Goal: Task Accomplishment & Management: Use online tool/utility

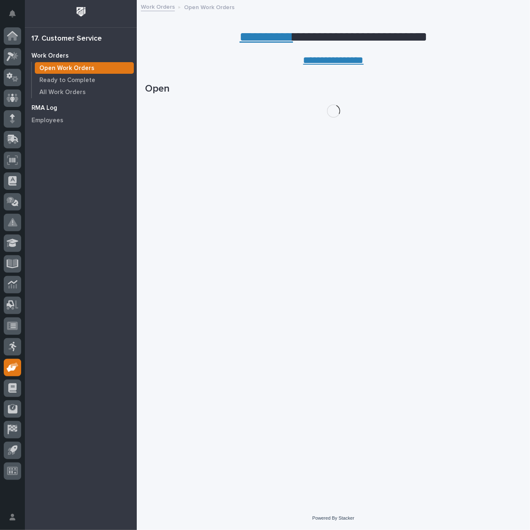
click at [53, 108] on p "RMA Log" at bounding box center [44, 107] width 26 height 7
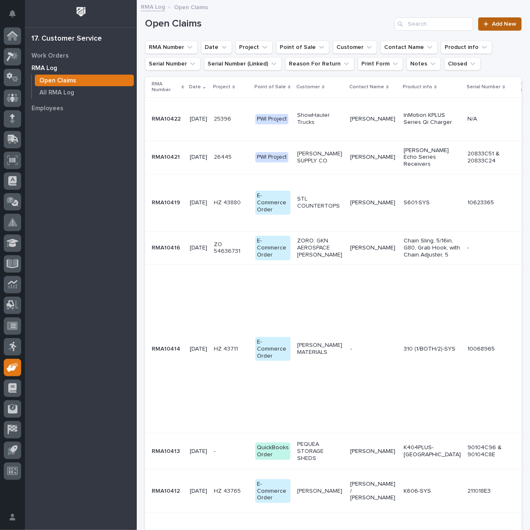
click at [492, 22] on span "Add New" at bounding box center [504, 24] width 24 height 6
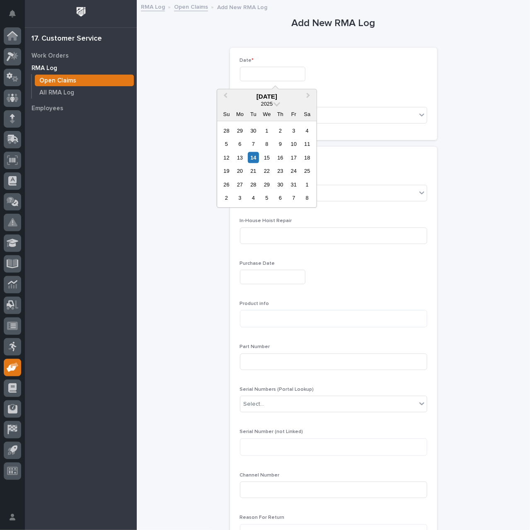
click at [285, 71] on input "text" at bounding box center [272, 74] width 65 height 14
click at [253, 155] on div "14" at bounding box center [253, 157] width 11 height 11
type input "**********"
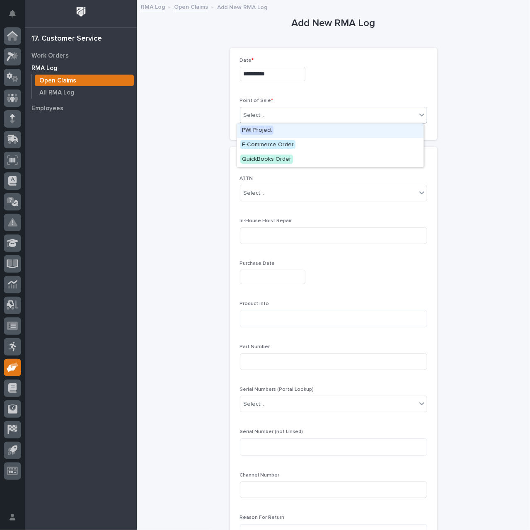
click at [264, 116] on div "Select..." at bounding box center [328, 115] width 176 height 14
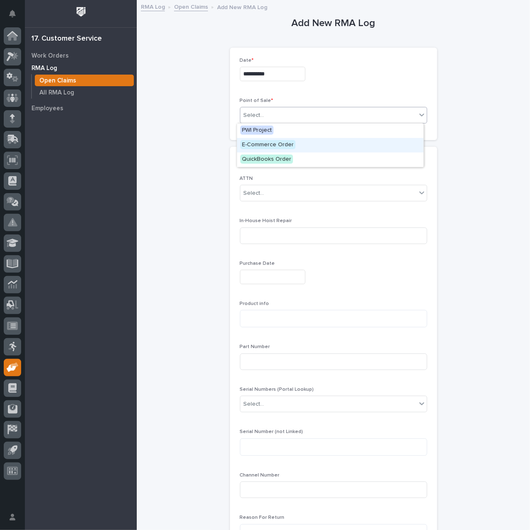
click at [266, 146] on span "E-Commerce Order" at bounding box center [267, 144] width 55 height 9
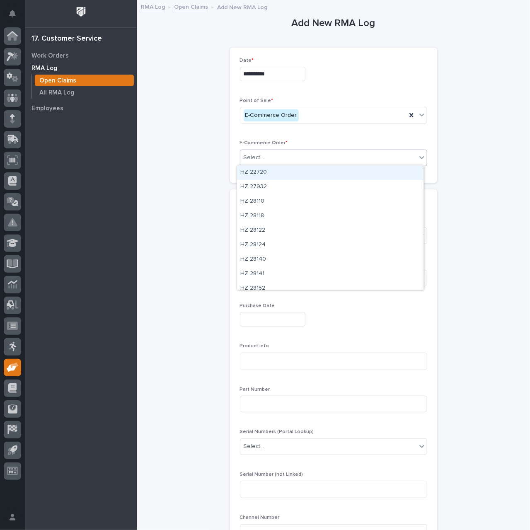
click at [275, 158] on div "Select..." at bounding box center [328, 158] width 176 height 14
paste input "********"
type input "********"
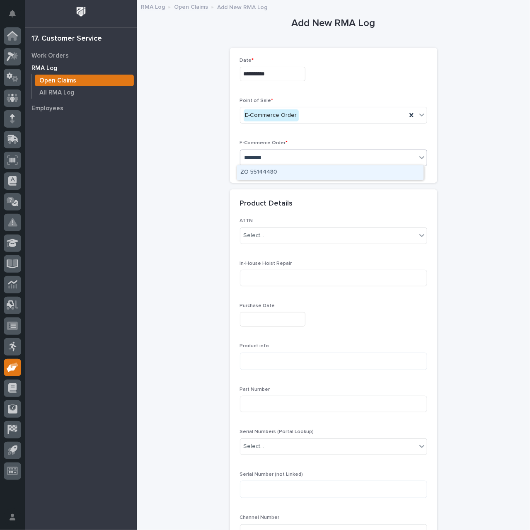
click at [292, 174] on div "ZO 55144480" at bounding box center [330, 172] width 186 height 14
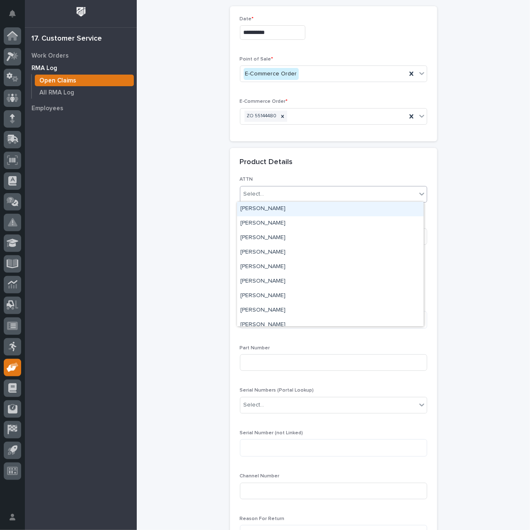
click at [300, 196] on div "Select..." at bounding box center [328, 194] width 176 height 14
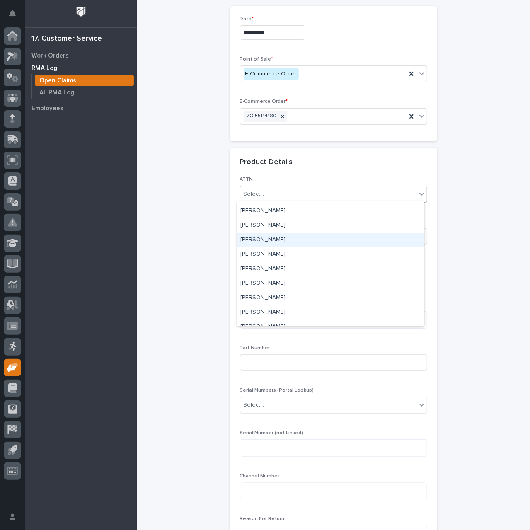
scroll to position [0, 0]
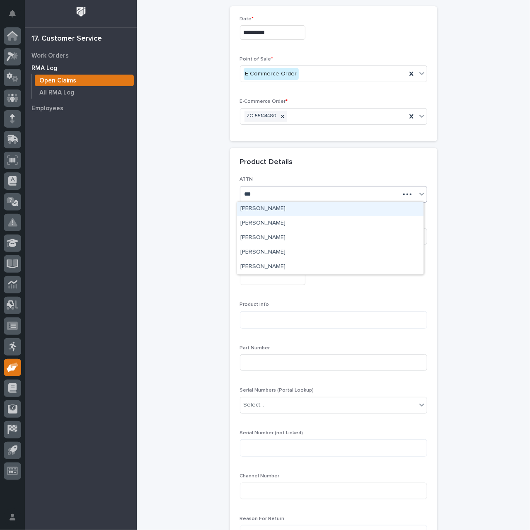
type input "****"
click at [282, 209] on div "[PERSON_NAME]" at bounding box center [330, 209] width 186 height 14
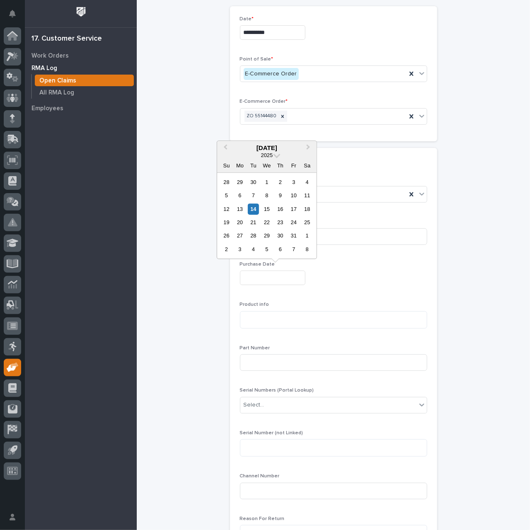
click at [288, 279] on input "text" at bounding box center [272, 277] width 65 height 14
click at [229, 148] on button "Previous Month" at bounding box center [224, 148] width 13 height 13
click at [277, 221] on div "25" at bounding box center [280, 222] width 11 height 11
type input "**********"
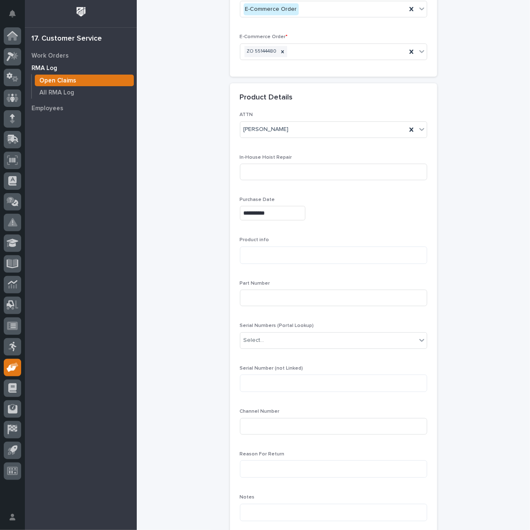
scroll to position [124, 0]
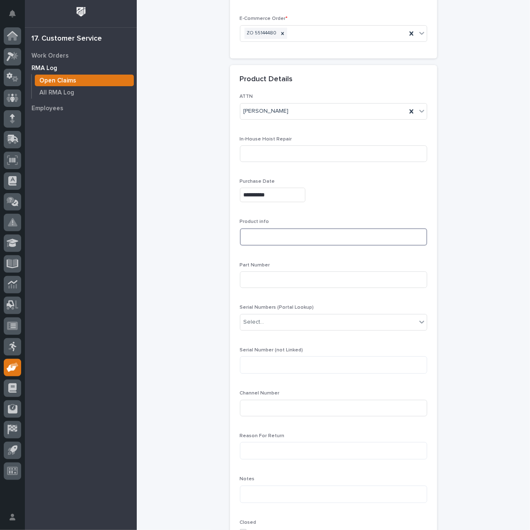
click at [309, 234] on textarea at bounding box center [333, 236] width 187 height 17
paste textarea "**********"
type textarea "**********"
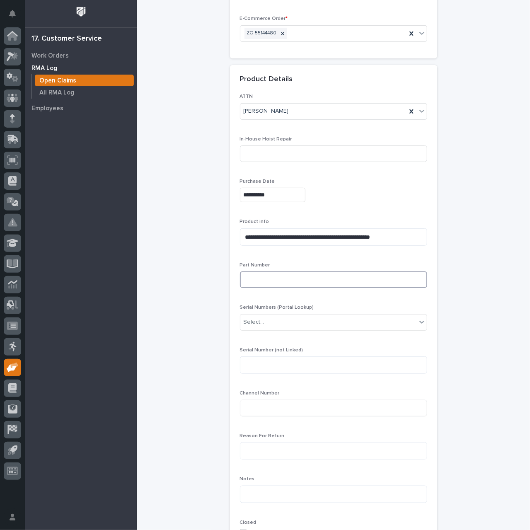
click at [275, 275] on input at bounding box center [333, 279] width 187 height 17
paste input "SCSG80516-1LSA-6"
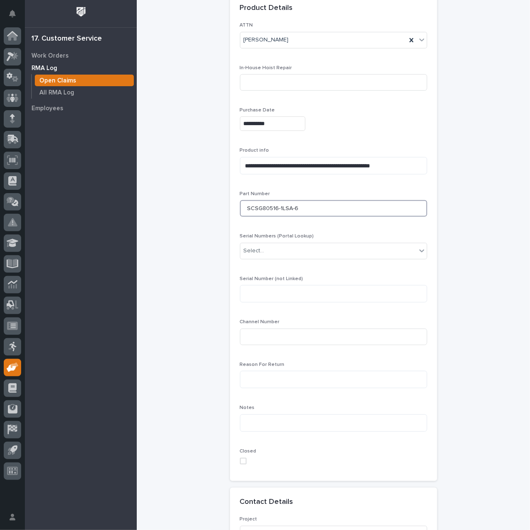
scroll to position [207, 0]
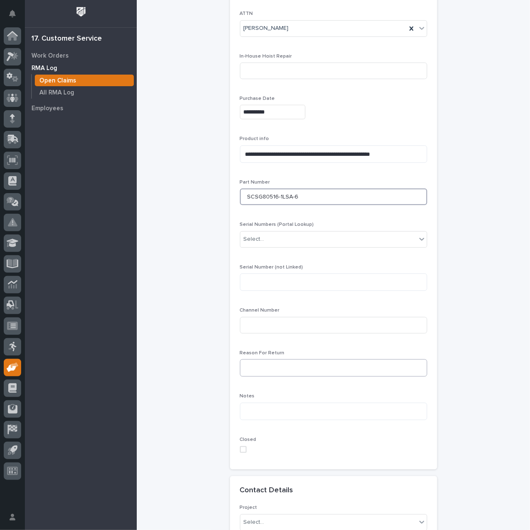
type input "SCSG80516-1LSA-6"
click at [280, 368] on textarea at bounding box center [333, 367] width 187 height 17
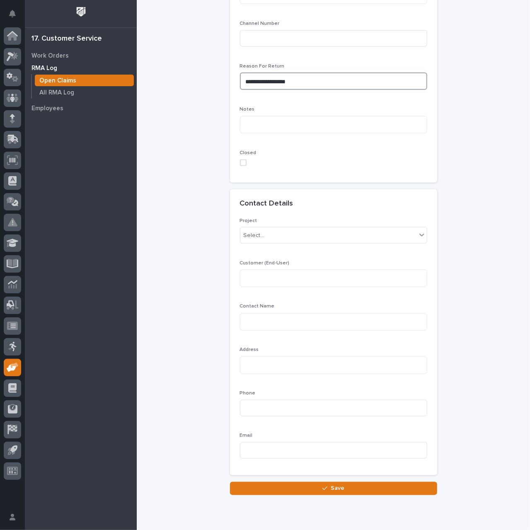
scroll to position [497, 0]
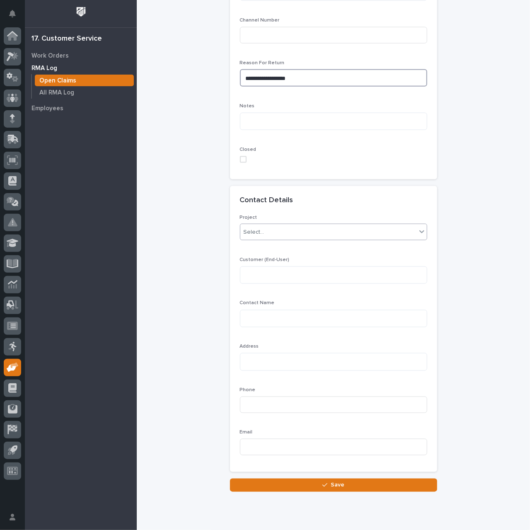
type textarea "**********"
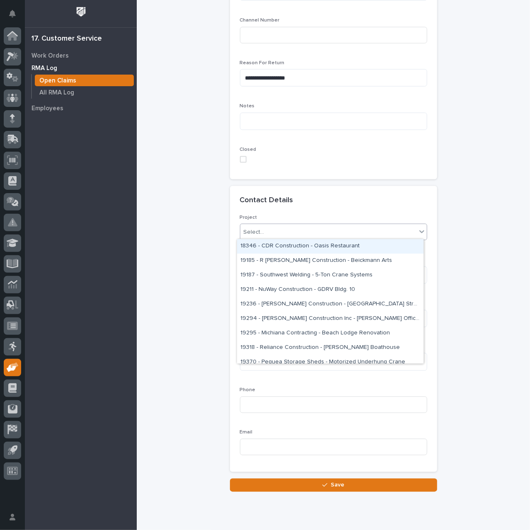
click at [389, 232] on div "Select..." at bounding box center [328, 232] width 176 height 14
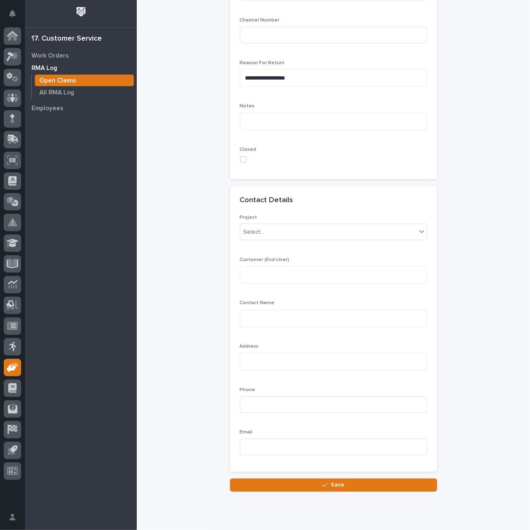
click at [378, 198] on div "Contact Details" at bounding box center [332, 200] width 184 height 9
click at [290, 273] on textarea at bounding box center [333, 274] width 187 height 17
paste textarea "**********"
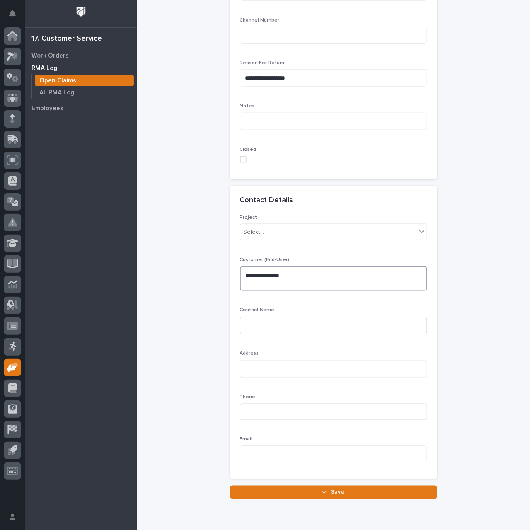
type textarea "**********"
click at [273, 323] on textarea at bounding box center [333, 325] width 187 height 17
paste textarea "**********"
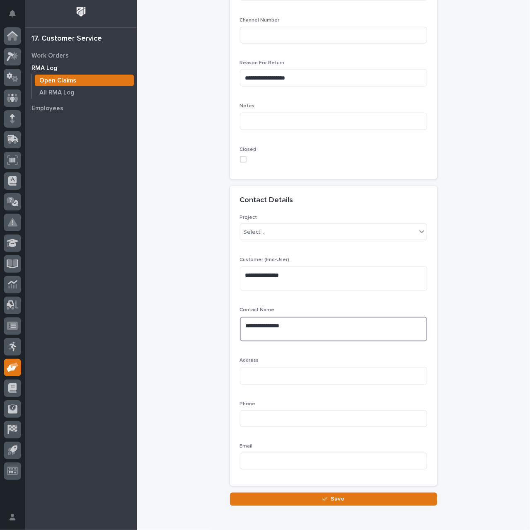
type textarea "**********"
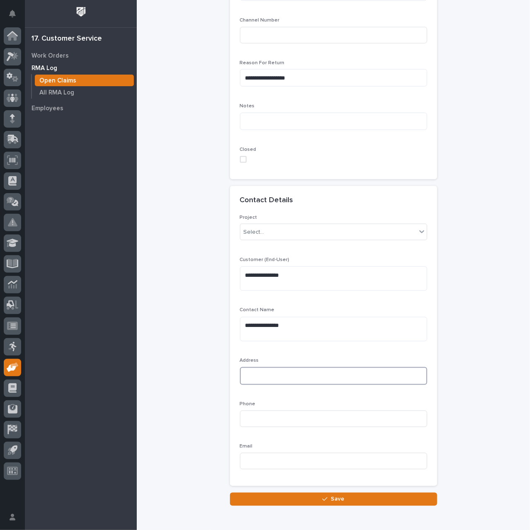
click at [306, 371] on textarea at bounding box center [333, 375] width 187 height 17
paste textarea "**********"
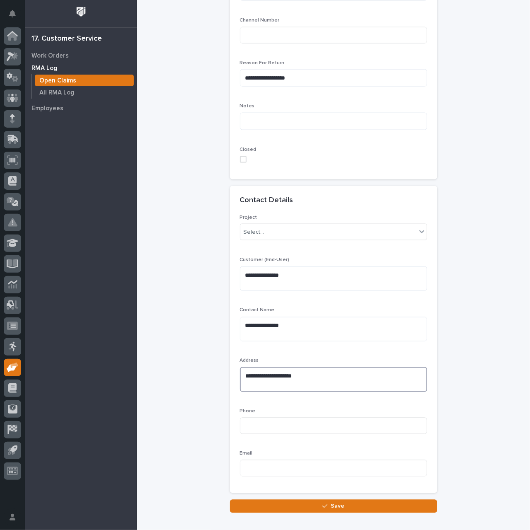
click at [258, 386] on textarea "**********" at bounding box center [333, 379] width 187 height 24
paste textarea "**********"
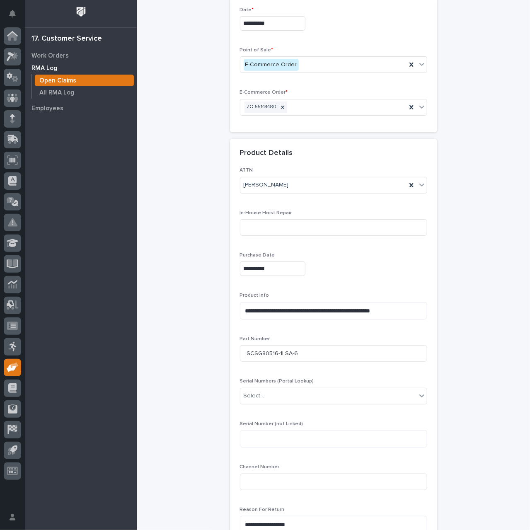
scroll to position [0, 0]
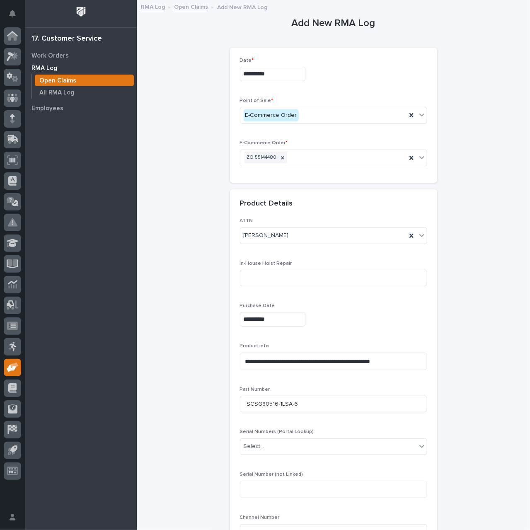
type textarea "**********"
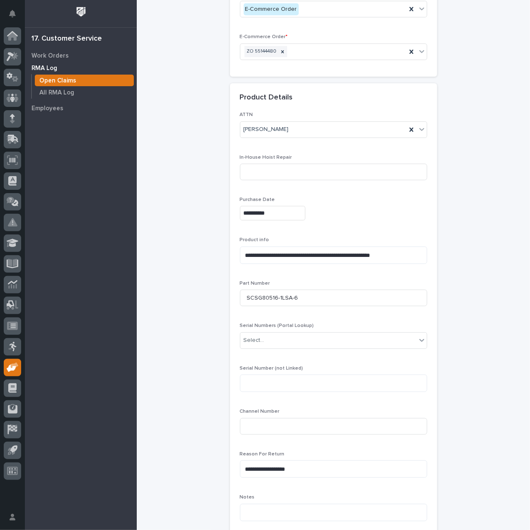
scroll to position [124, 0]
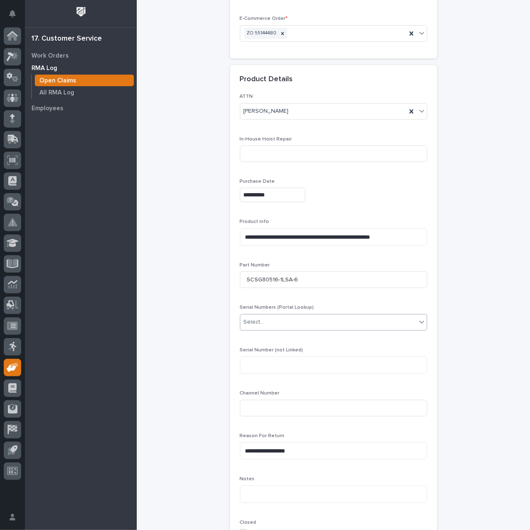
click at [322, 323] on div "Select..." at bounding box center [328, 322] width 176 height 14
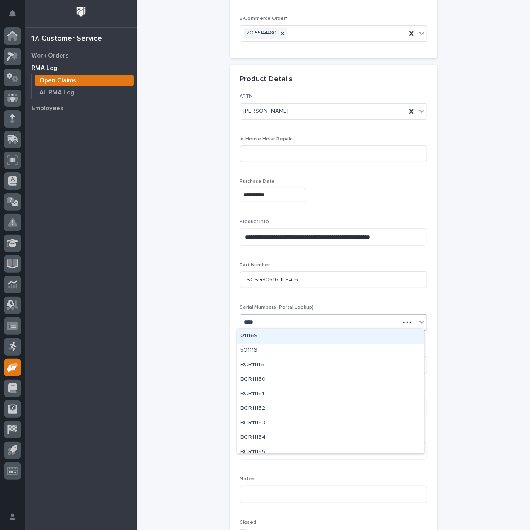
type input "*****"
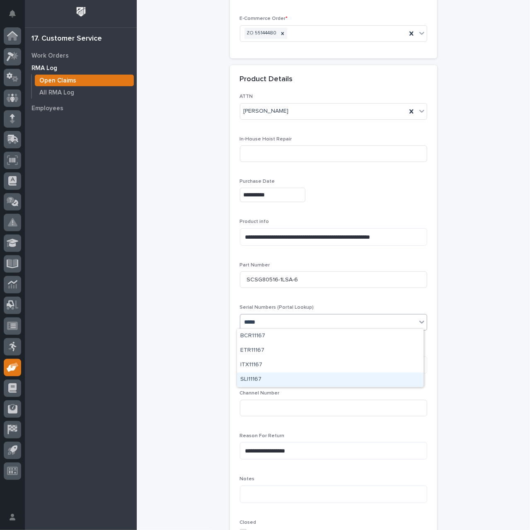
click at [253, 379] on div "SLI11167" at bounding box center [330, 379] width 186 height 14
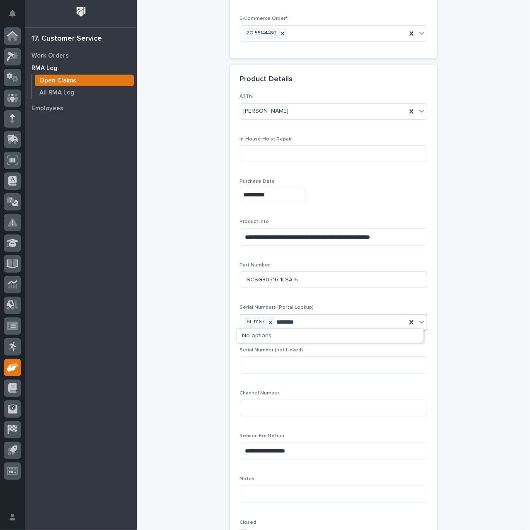
click at [277, 318] on input "*******" at bounding box center [286, 321] width 19 height 7
type input "*****"
click at [299, 319] on div "SLI11167" at bounding box center [323, 322] width 166 height 14
click at [282, 368] on textarea at bounding box center [333, 364] width 187 height 17
type textarea "*"
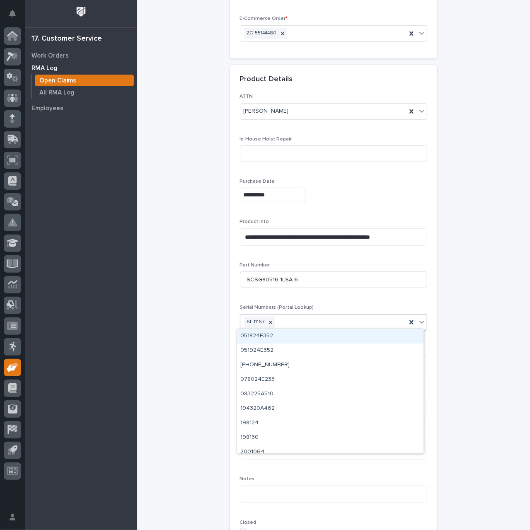
click at [308, 320] on div "SLI11167" at bounding box center [323, 322] width 166 height 14
type input "********"
click at [259, 335] on div "SLI11168" at bounding box center [330, 336] width 186 height 14
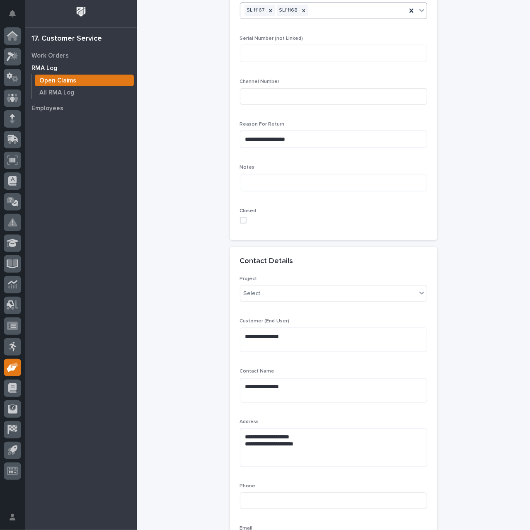
scroll to position [538, 0]
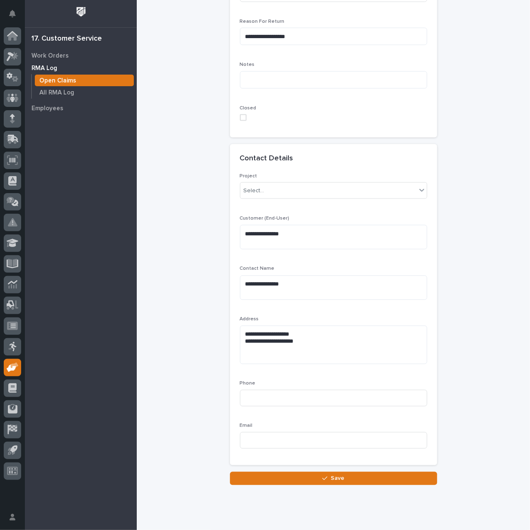
click at [336, 475] on span "Save" at bounding box center [337, 478] width 14 height 7
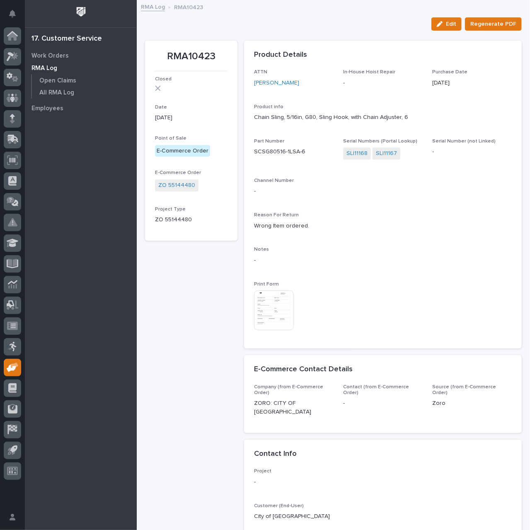
click at [267, 317] on img at bounding box center [274, 310] width 40 height 40
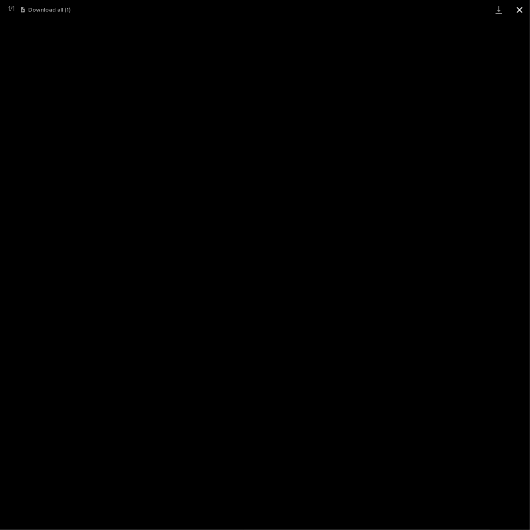
click at [518, 10] on button "Close gallery" at bounding box center [519, 9] width 21 height 19
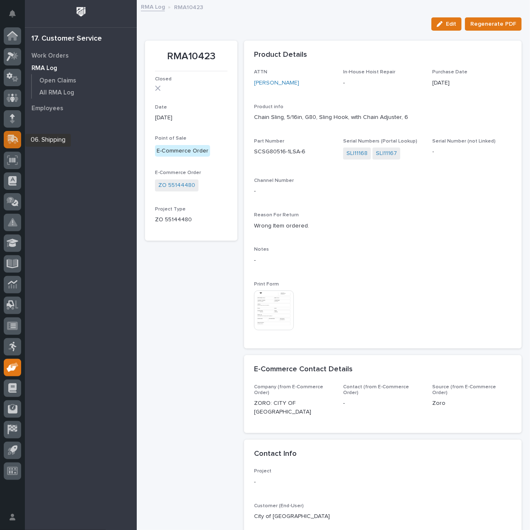
click at [9, 139] on icon at bounding box center [13, 139] width 11 height 8
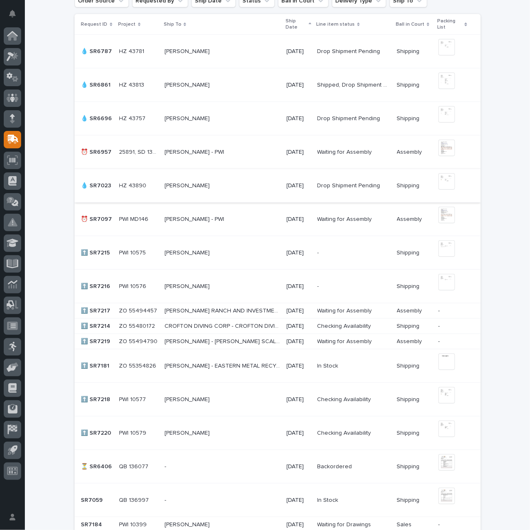
scroll to position [331, 0]
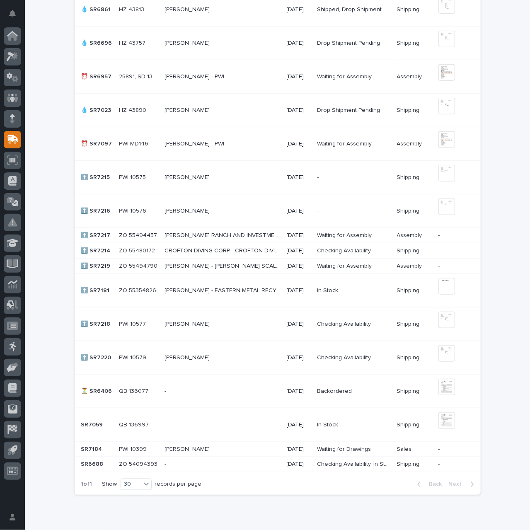
click at [235, 323] on p at bounding box center [222, 324] width 116 height 7
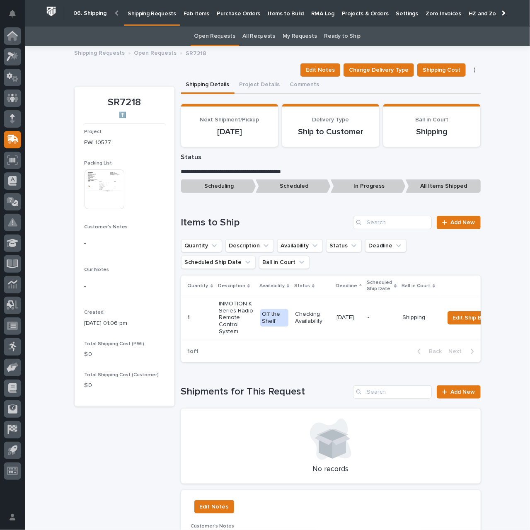
click at [318, 323] on p "Checking Availability" at bounding box center [312, 318] width 35 height 14
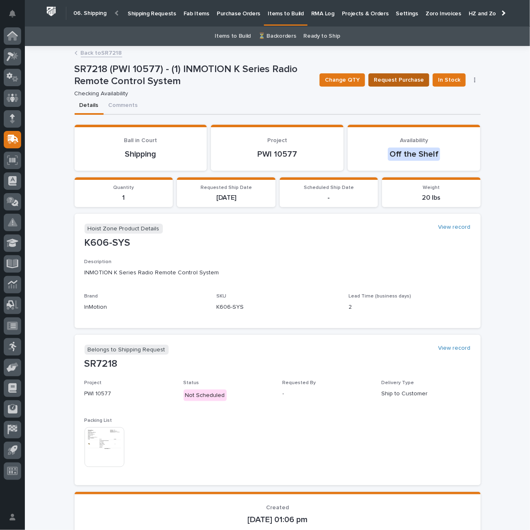
click at [391, 84] on span "Request Purchase" at bounding box center [399, 80] width 50 height 10
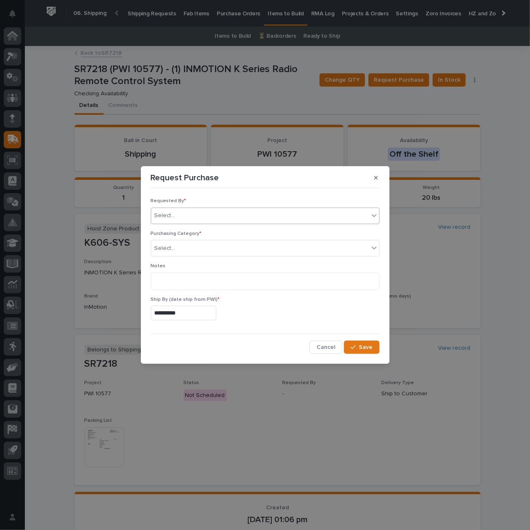
click at [224, 212] on div "Select..." at bounding box center [259, 216] width 217 height 14
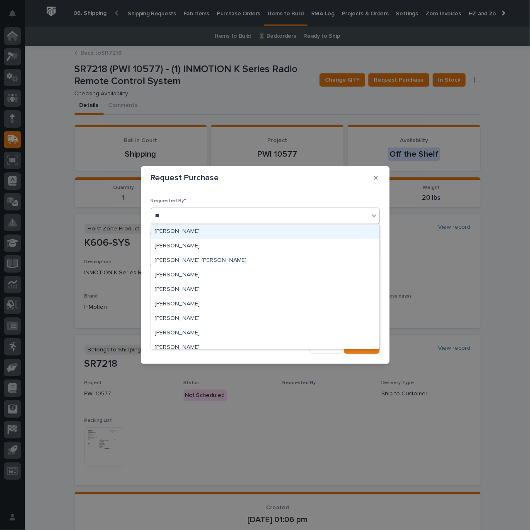
type input "***"
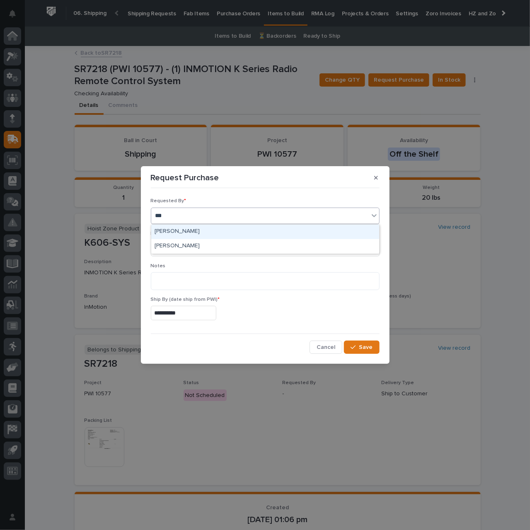
click at [212, 231] on div "[PERSON_NAME]" at bounding box center [265, 231] width 228 height 14
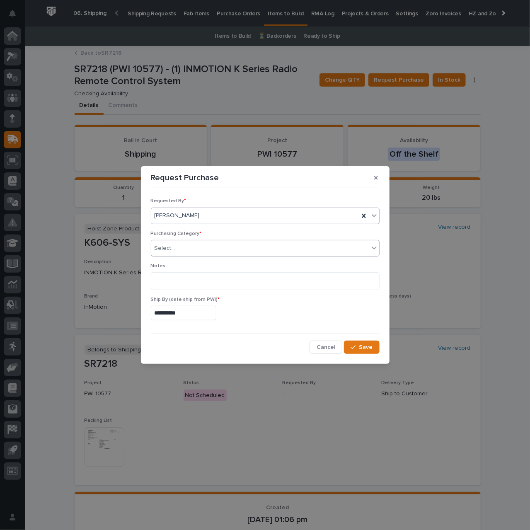
click at [208, 245] on div "Select..." at bounding box center [259, 248] width 217 height 14
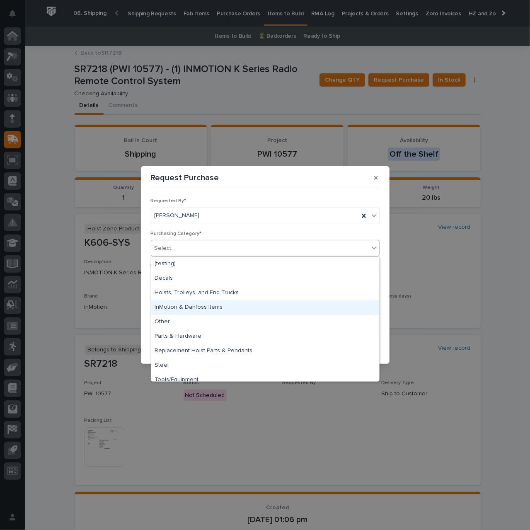
click at [216, 310] on div "InMotion & Danfoss Items" at bounding box center [265, 307] width 228 height 14
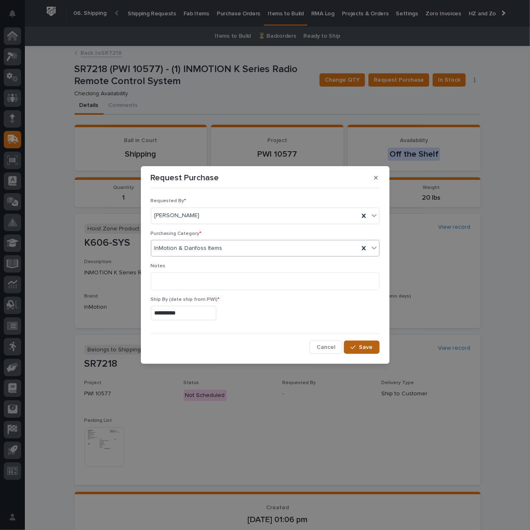
click at [372, 349] on span "Save" at bounding box center [366, 346] width 14 height 7
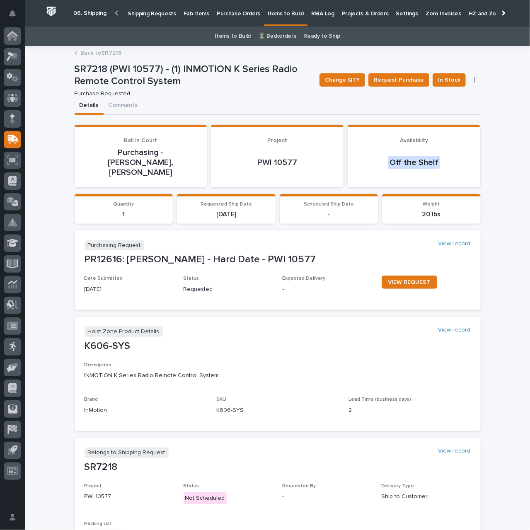
click at [98, 53] on link "Back to SR7218" at bounding box center [101, 53] width 41 height 10
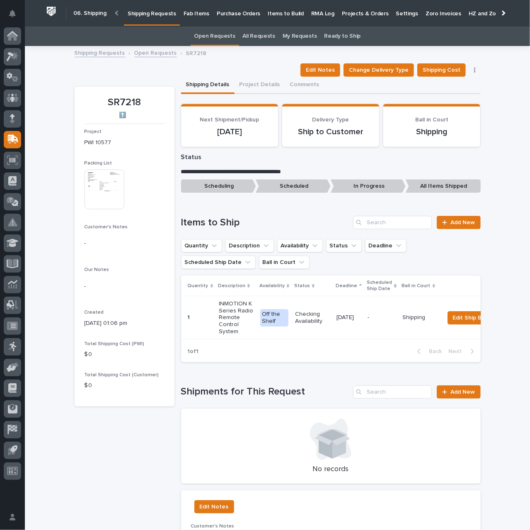
scroll to position [27, 0]
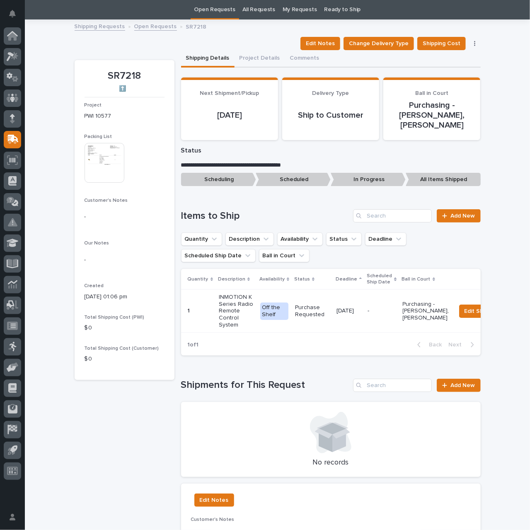
click at [158, 27] on link "Open Requests" at bounding box center [155, 26] width 43 height 10
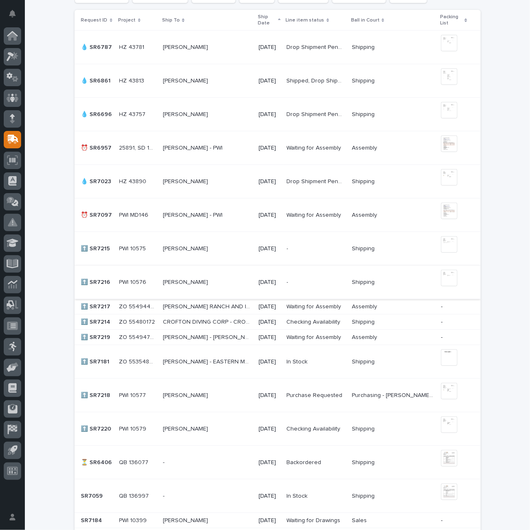
scroll to position [316, 0]
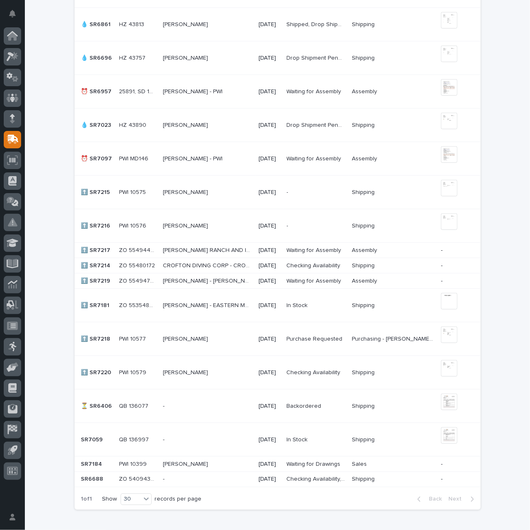
click at [239, 373] on p at bounding box center [207, 372] width 89 height 7
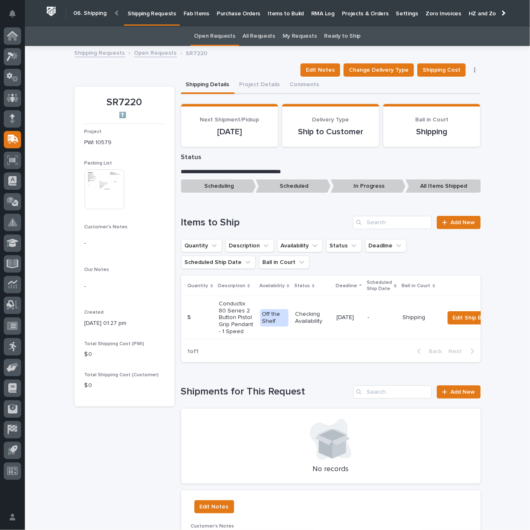
click at [300, 325] on div "Checking Availability" at bounding box center [312, 317] width 35 height 21
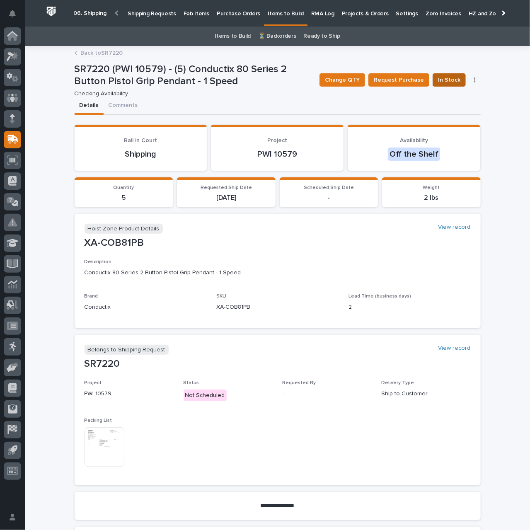
click at [446, 79] on span "In Stock" at bounding box center [449, 80] width 22 height 10
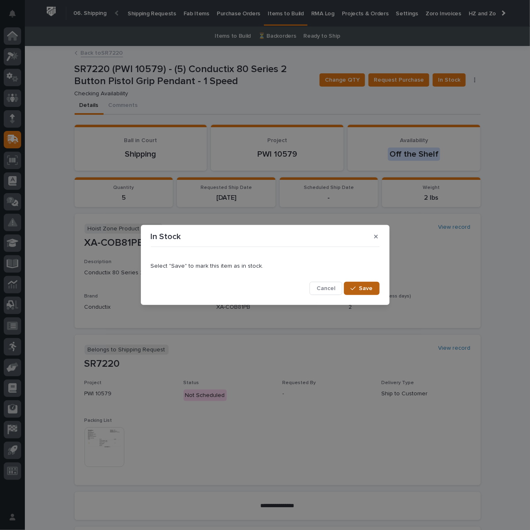
click at [362, 286] on span "Save" at bounding box center [366, 287] width 14 height 7
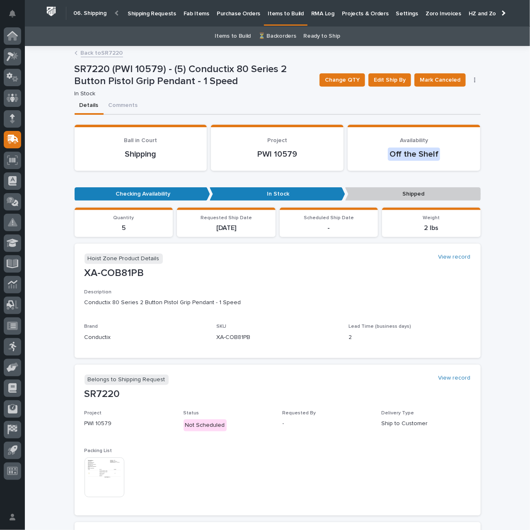
click at [99, 468] on img at bounding box center [104, 477] width 40 height 40
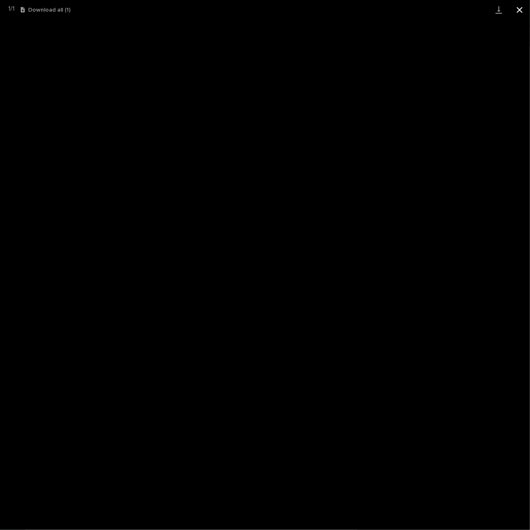
click at [519, 12] on button "Close gallery" at bounding box center [519, 9] width 21 height 19
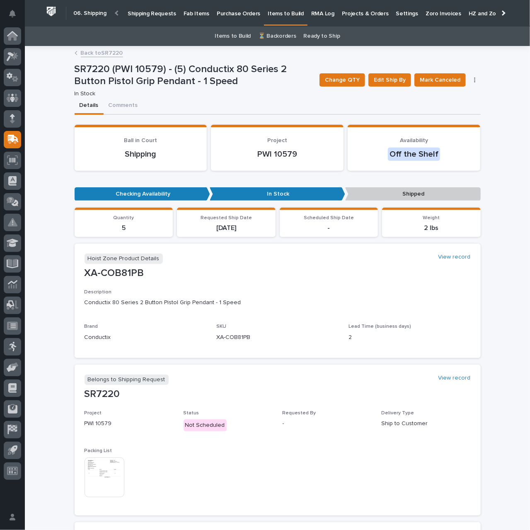
click at [145, 12] on p "Shipping Requests" at bounding box center [152, 8] width 48 height 17
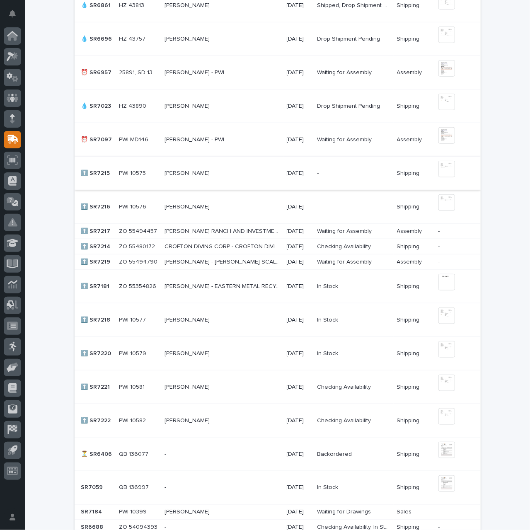
scroll to position [373, 0]
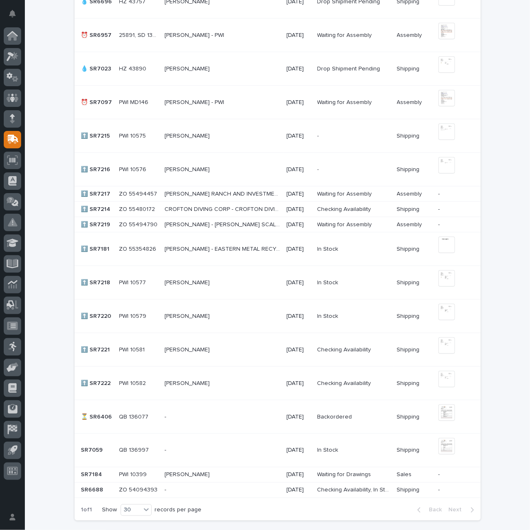
click at [222, 348] on p at bounding box center [222, 349] width 116 height 7
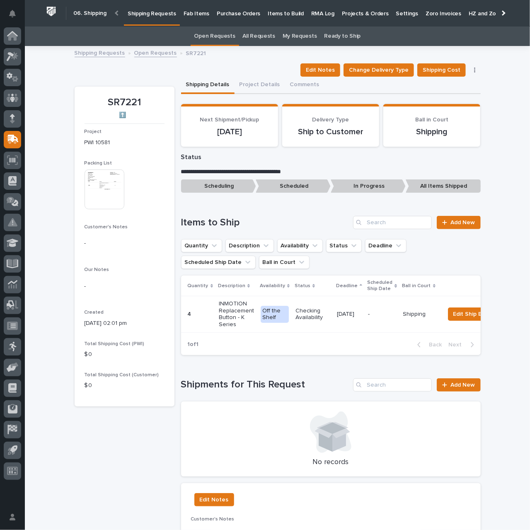
click at [115, 195] on img at bounding box center [104, 189] width 40 height 40
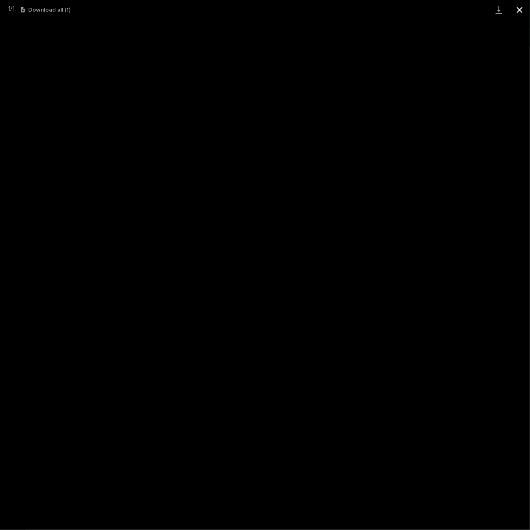
click at [518, 12] on button "Close gallery" at bounding box center [519, 9] width 21 height 19
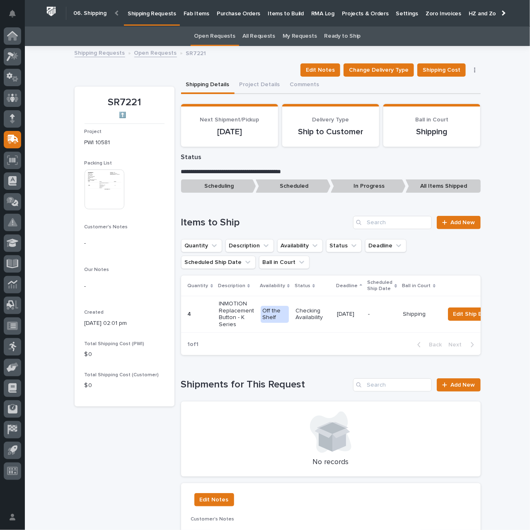
click at [350, 319] on div "[DATE]" at bounding box center [349, 314] width 24 height 14
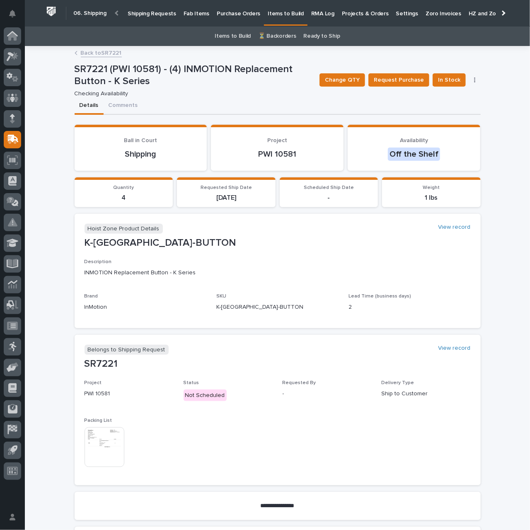
click at [104, 55] on link "Back to SR7221" at bounding box center [101, 53] width 41 height 10
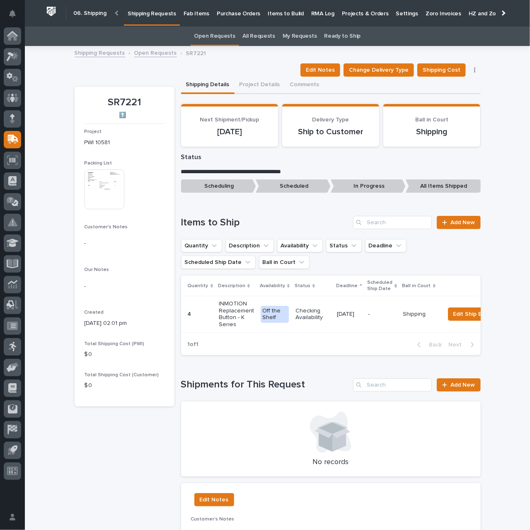
scroll to position [27, 0]
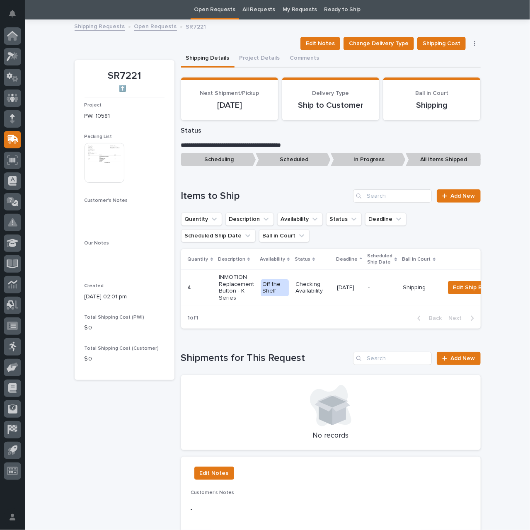
click at [147, 25] on link "Open Requests" at bounding box center [155, 26] width 43 height 10
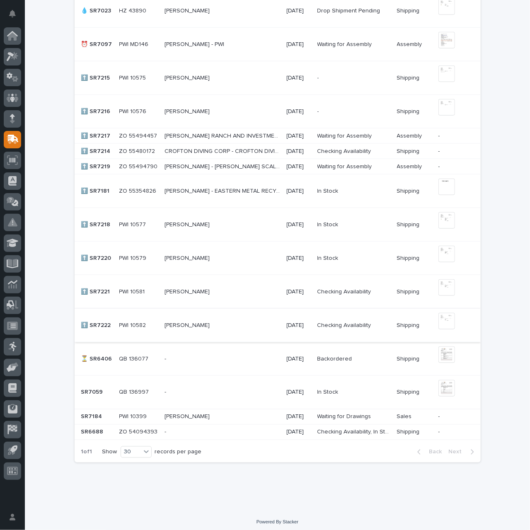
scroll to position [431, 0]
click at [204, 321] on p at bounding box center [222, 324] width 116 height 7
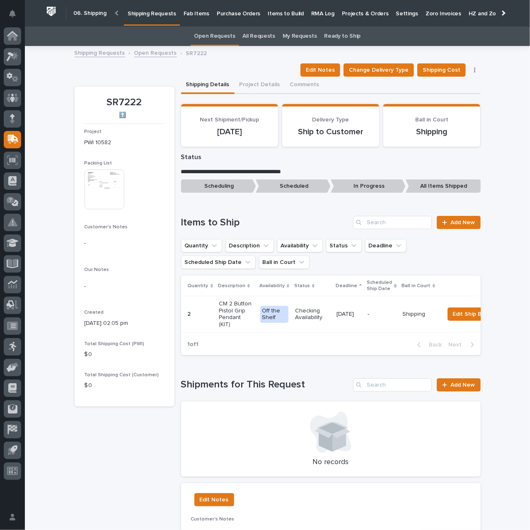
click at [96, 195] on img at bounding box center [104, 189] width 40 height 40
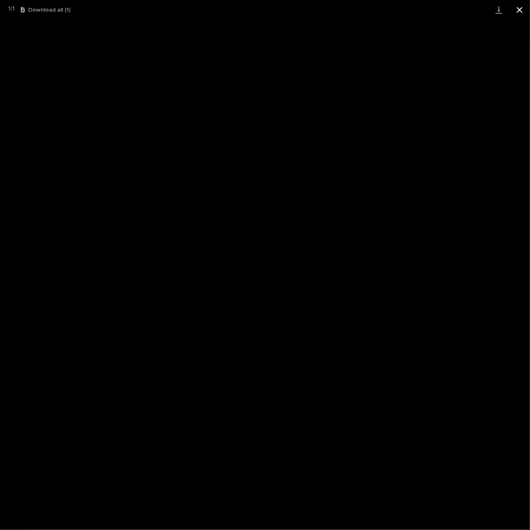
click at [518, 10] on button "Close gallery" at bounding box center [519, 9] width 21 height 19
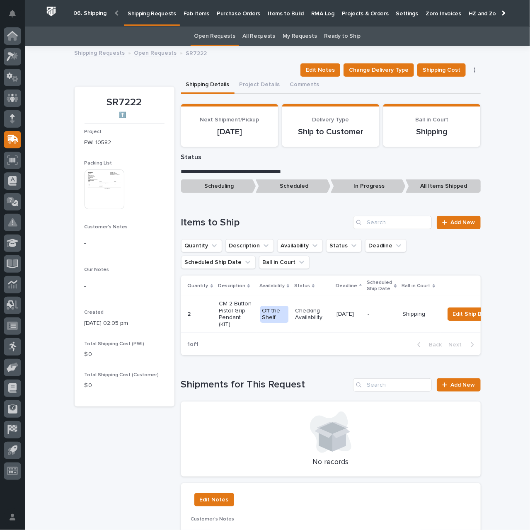
click at [351, 311] on p "[DATE]" at bounding box center [348, 314] width 24 height 7
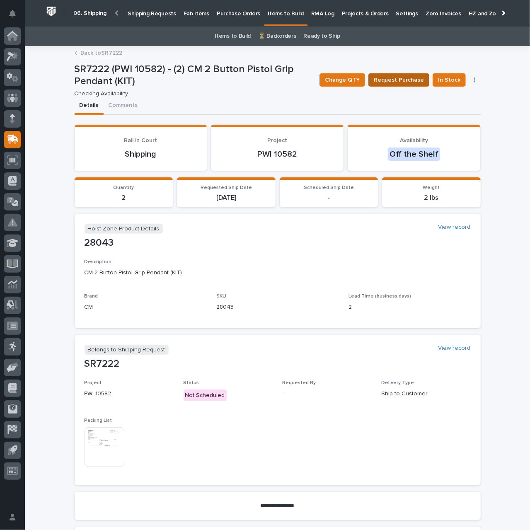
click at [408, 78] on span "Request Purchase" at bounding box center [399, 80] width 50 height 10
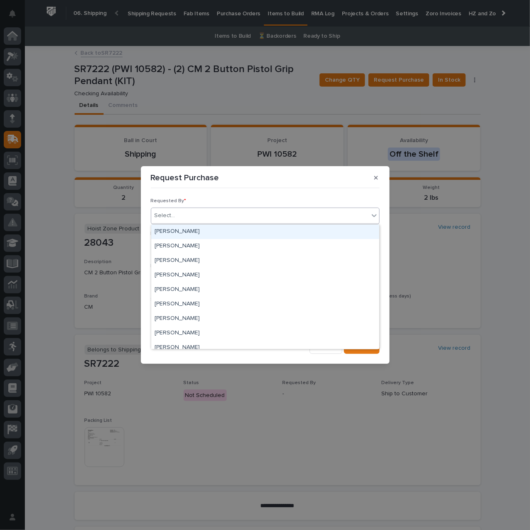
click at [194, 212] on div "Select..." at bounding box center [259, 216] width 217 height 14
type input "***"
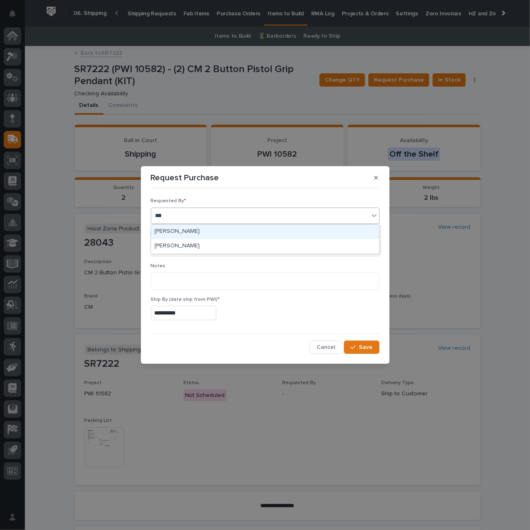
click at [194, 229] on div "[PERSON_NAME]" at bounding box center [265, 231] width 228 height 14
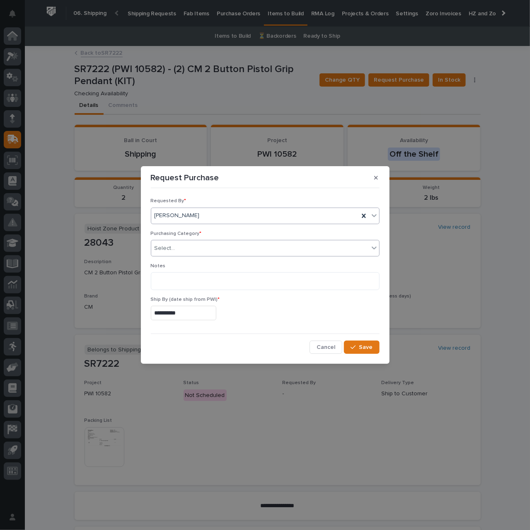
click at [211, 249] on div "Select..." at bounding box center [259, 248] width 217 height 14
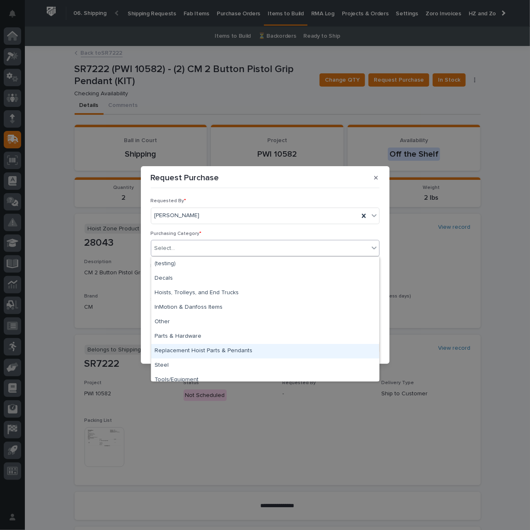
click at [205, 347] on div "Replacement Hoist Parts & Pendants" at bounding box center [265, 351] width 228 height 14
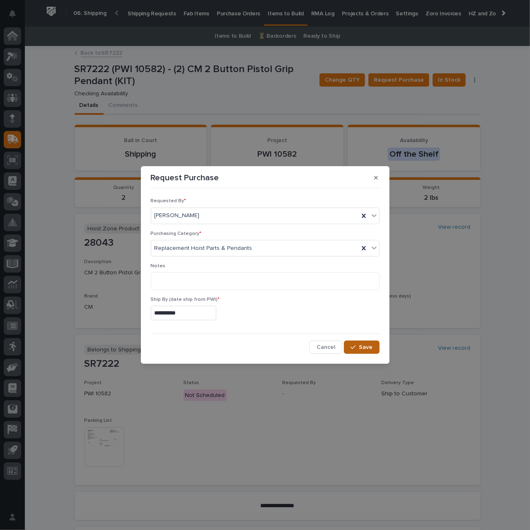
click at [367, 345] on span "Save" at bounding box center [366, 346] width 14 height 7
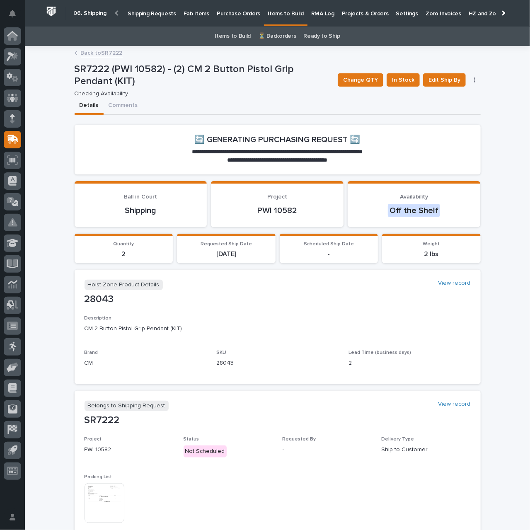
click at [104, 514] on img at bounding box center [104, 503] width 40 height 40
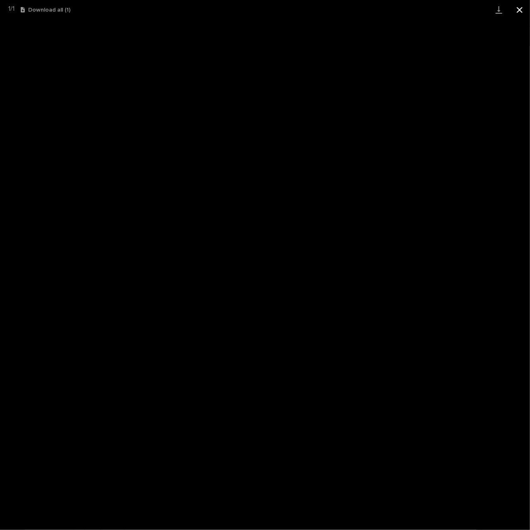
click at [515, 9] on button "Close gallery" at bounding box center [519, 9] width 21 height 19
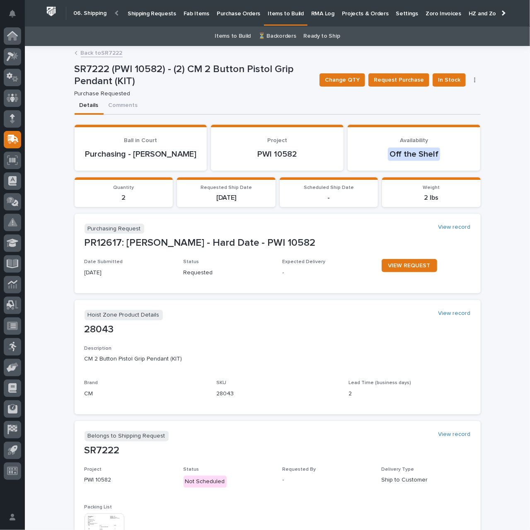
click at [107, 53] on link "Back to SR7222" at bounding box center [102, 53] width 42 height 10
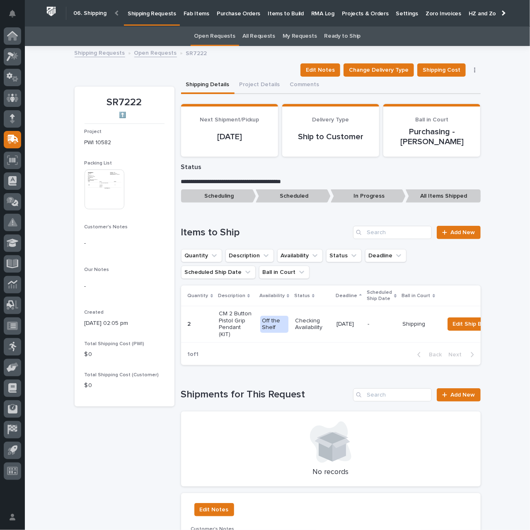
scroll to position [27, 0]
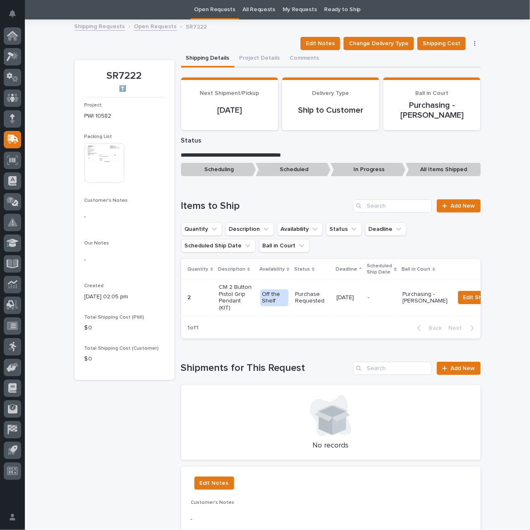
click at [152, 27] on link "Open Requests" at bounding box center [155, 26] width 43 height 10
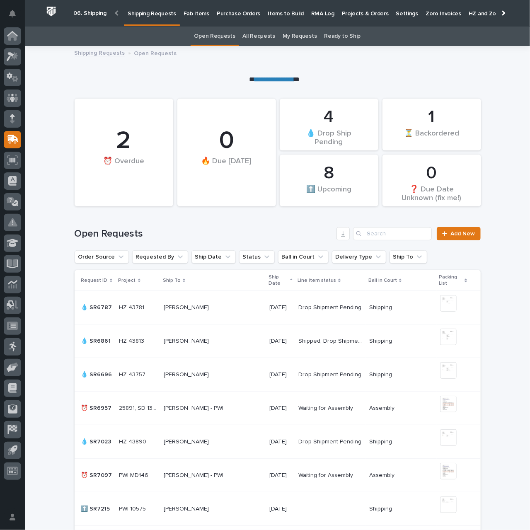
click at [236, 9] on p "Purchase Orders" at bounding box center [238, 8] width 43 height 17
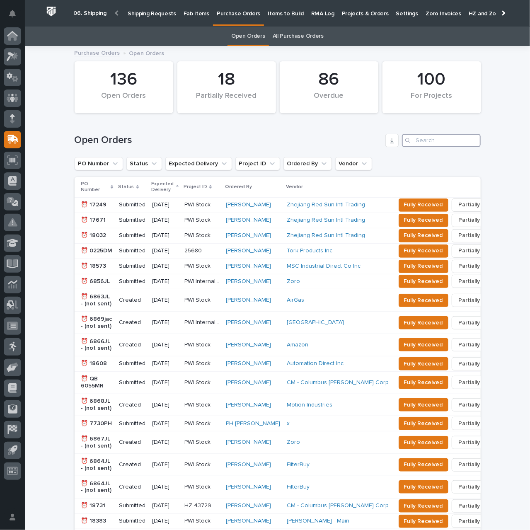
click at [428, 140] on input "Search" at bounding box center [441, 140] width 79 height 13
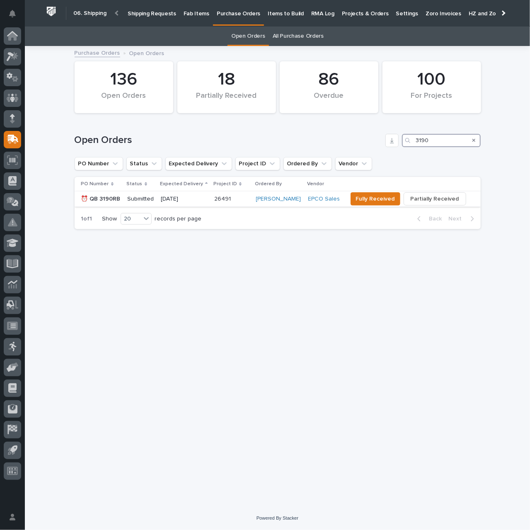
type input "3190"
click at [201, 202] on div "[DATE]" at bounding box center [184, 199] width 46 height 14
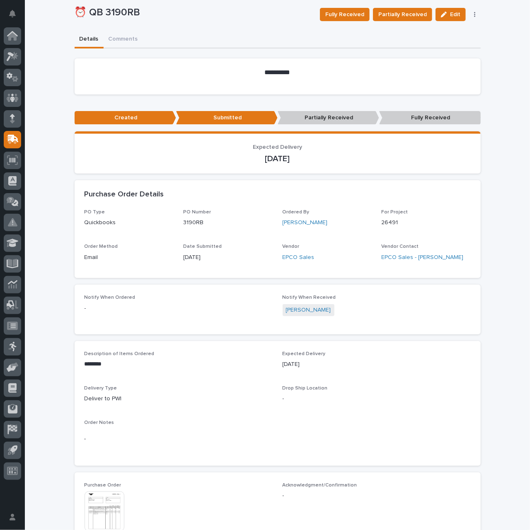
scroll to position [124, 0]
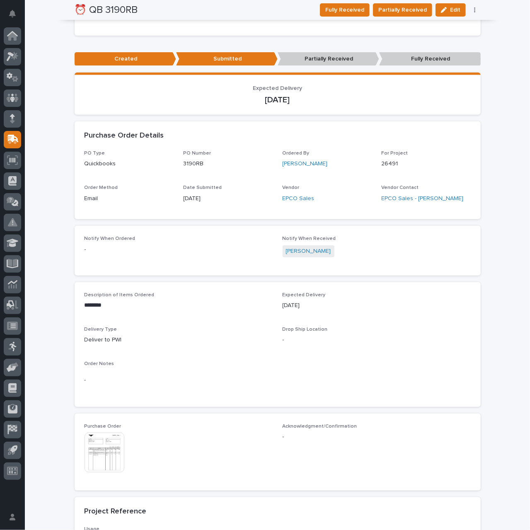
click at [107, 453] on img at bounding box center [104, 452] width 40 height 40
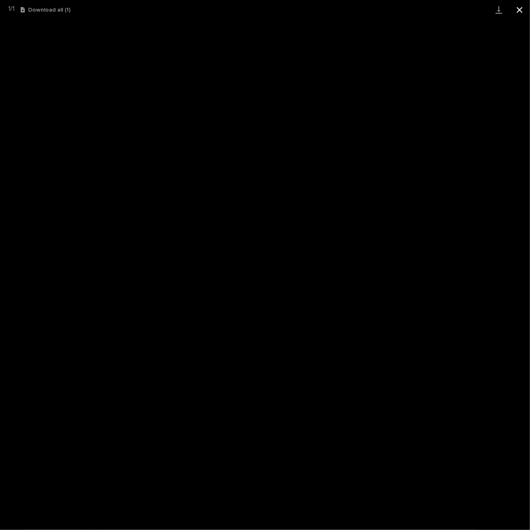
click at [517, 10] on button "Close gallery" at bounding box center [519, 9] width 21 height 19
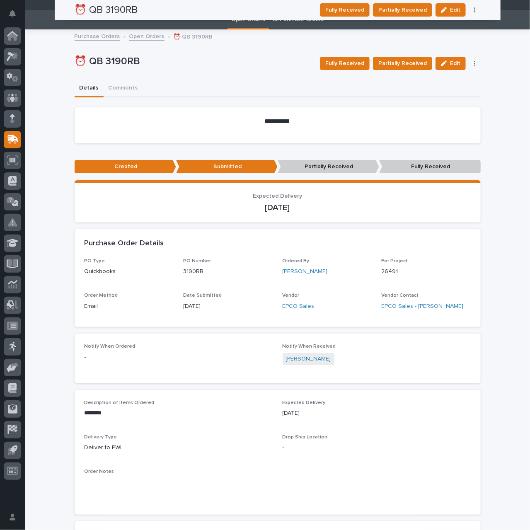
scroll to position [0, 0]
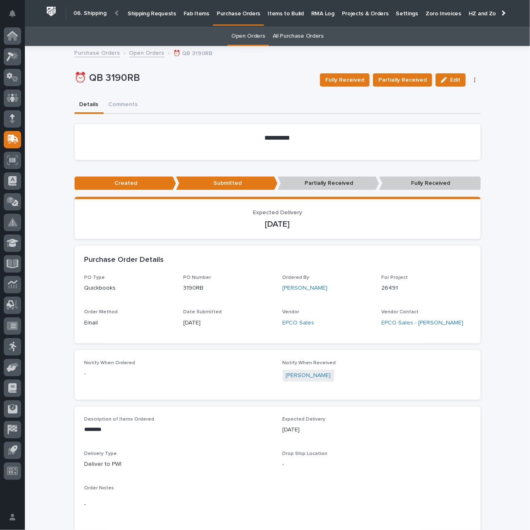
click at [146, 12] on p "Shipping Requests" at bounding box center [152, 8] width 48 height 17
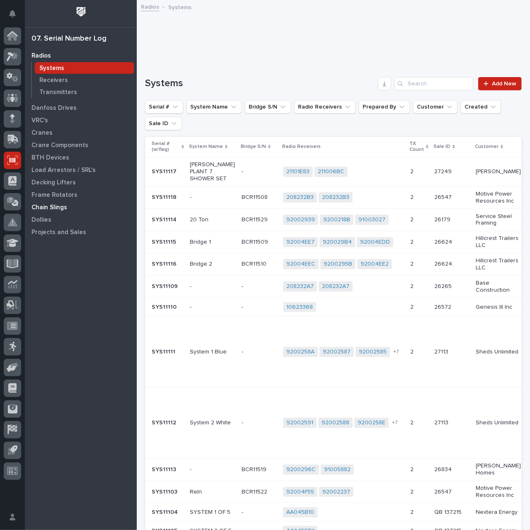
click at [60, 205] on p "Chain Slings" at bounding box center [49, 207] width 36 height 7
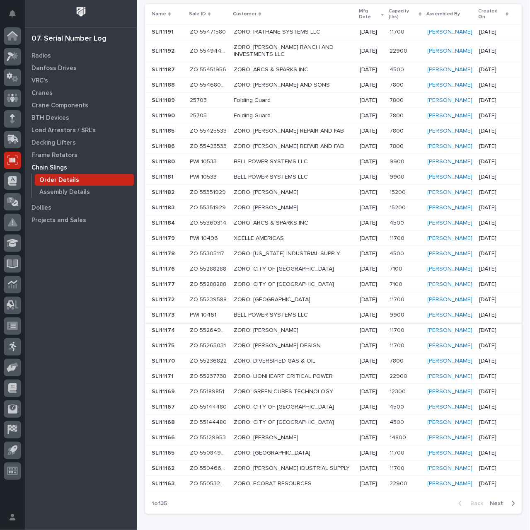
scroll to position [306, 0]
